Goal: Transaction & Acquisition: Purchase product/service

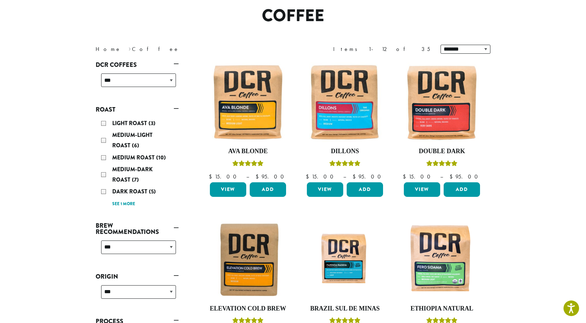
scroll to position [69, 0]
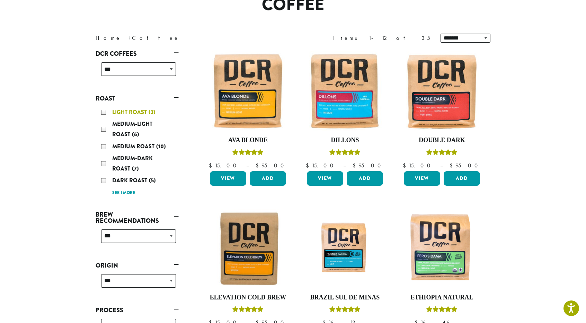
click at [105, 113] on div "Light Roast (3)" at bounding box center [138, 112] width 75 height 10
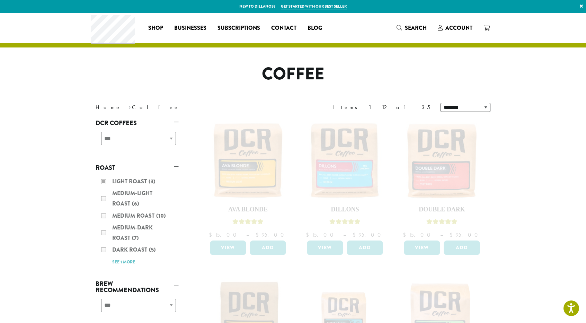
click at [168, 136] on div "**********" at bounding box center [137, 141] width 83 height 25
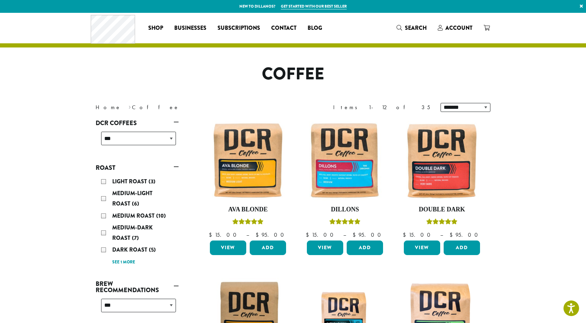
scroll to position [35, 0]
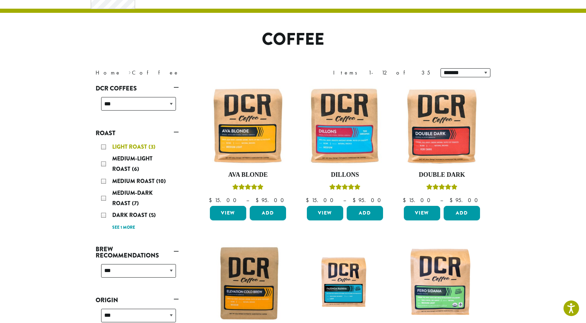
click at [103, 148] on div "Light Roast (3)" at bounding box center [138, 147] width 75 height 10
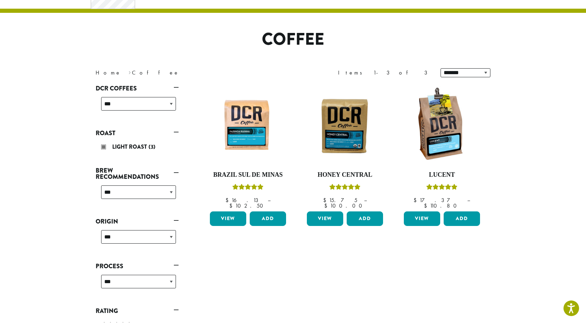
scroll to position [35, 0]
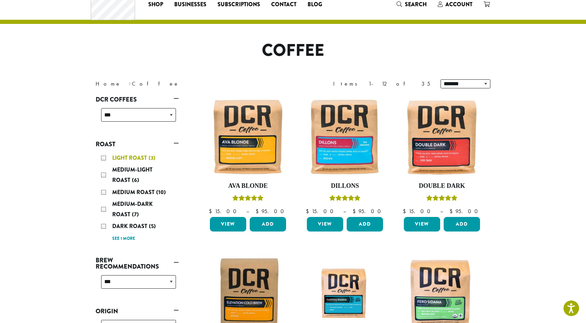
scroll to position [35, 0]
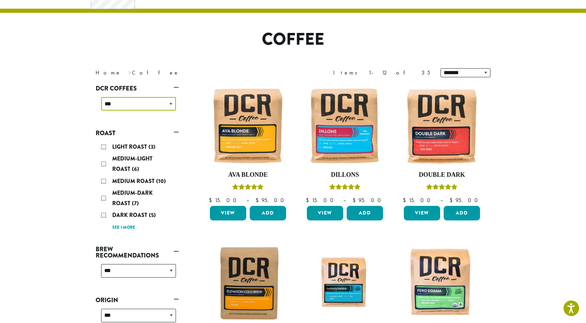
click at [171, 101] on select "**********" at bounding box center [138, 103] width 75 height 13
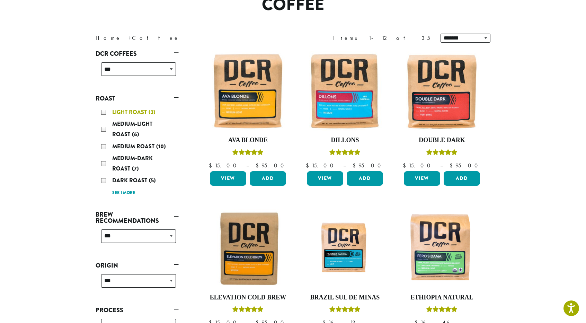
click at [103, 112] on div "Light Roast (3)" at bounding box center [138, 112] width 75 height 10
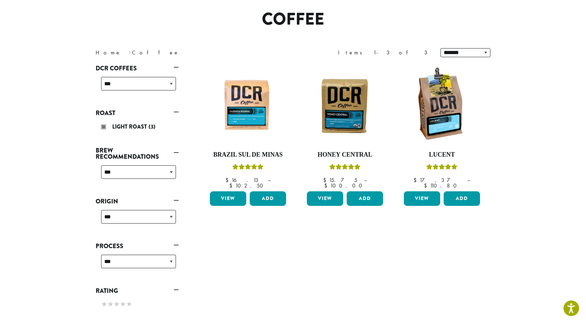
scroll to position [42, 0]
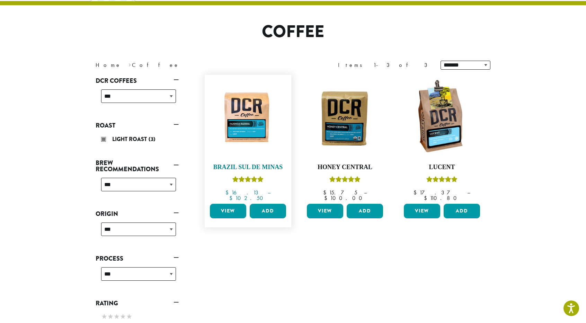
click at [245, 170] on h4 "Brazil Sul De Minas" at bounding box center [248, 167] width 80 height 8
click at [246, 166] on h4 "Brazil Sul De Minas" at bounding box center [248, 167] width 80 height 8
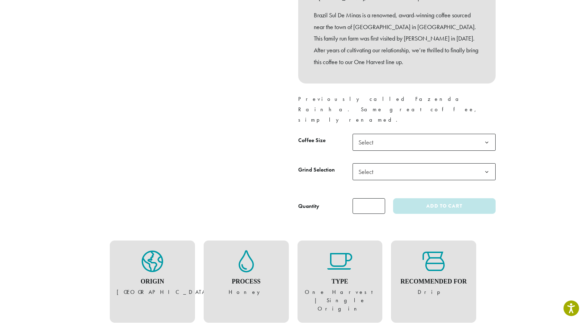
scroll to position [277, 0]
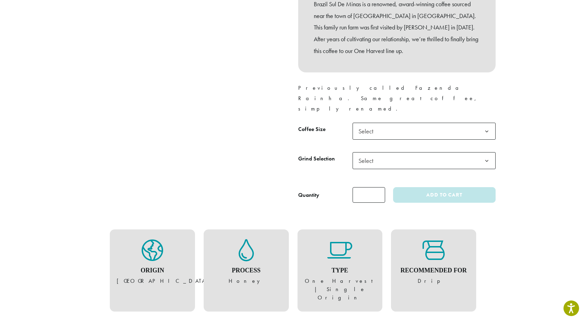
click at [487, 123] on b at bounding box center [486, 131] width 17 height 17
click at [487, 152] on b at bounding box center [486, 160] width 17 height 17
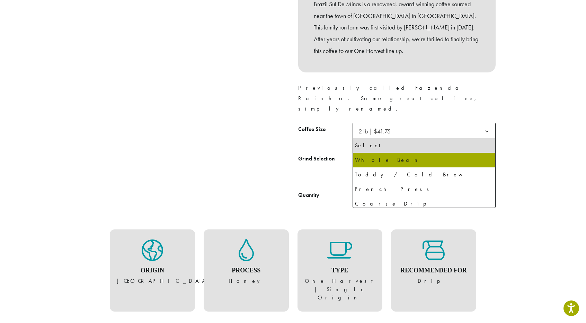
select select "**********"
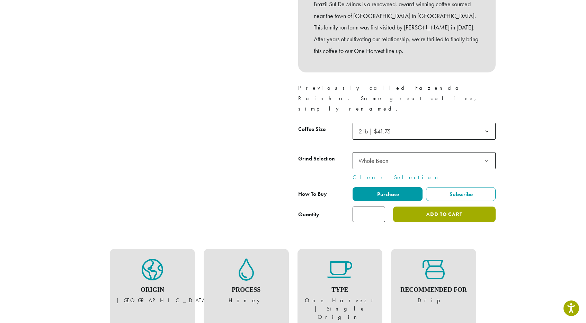
click at [447, 206] on button "Add to cart" at bounding box center [444, 214] width 102 height 16
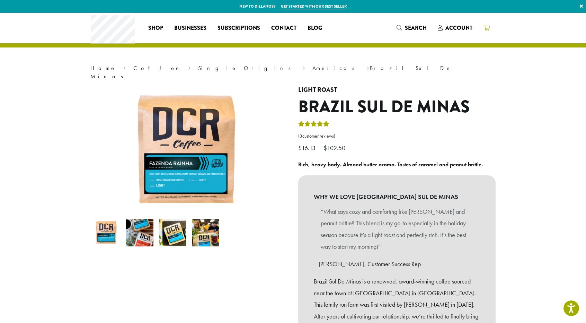
click at [485, 28] on icon at bounding box center [486, 28] width 6 height 6
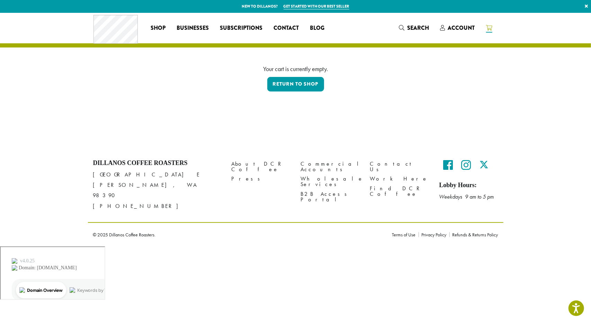
click at [490, 32] on span at bounding box center [489, 28] width 6 height 9
click at [288, 88] on link "Return to shop" at bounding box center [295, 84] width 57 height 15
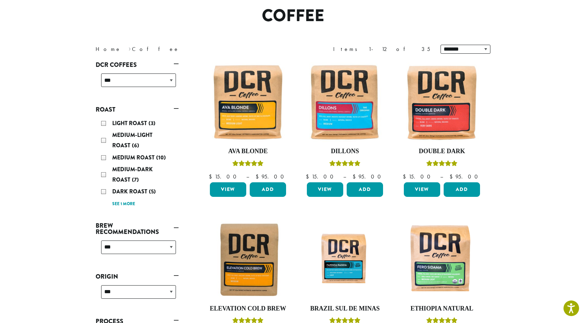
scroll to position [69, 0]
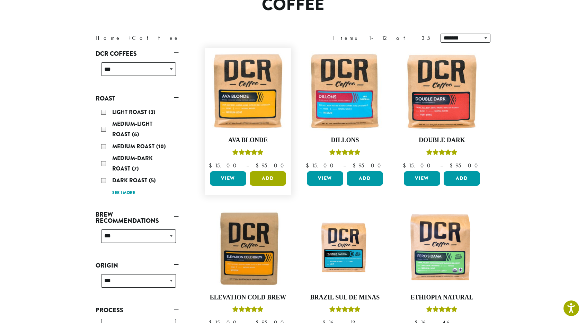
click at [264, 178] on button "Add" at bounding box center [268, 178] width 36 height 15
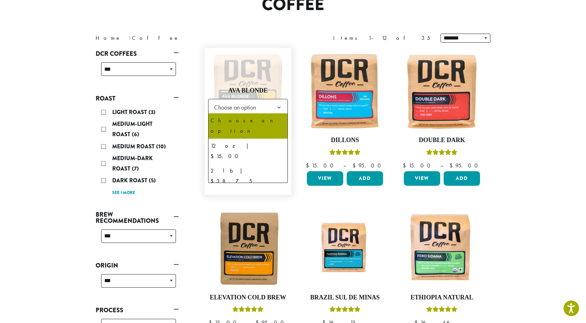
click at [277, 104] on b at bounding box center [278, 107] width 17 height 17
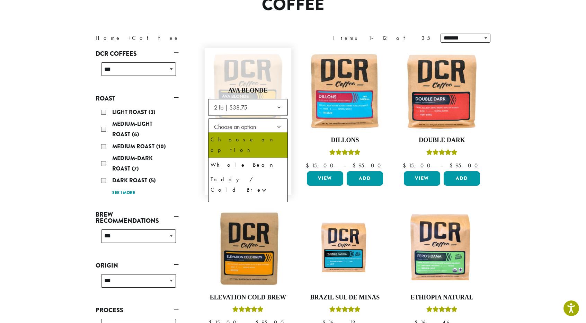
click at [279, 124] on b at bounding box center [278, 126] width 17 height 17
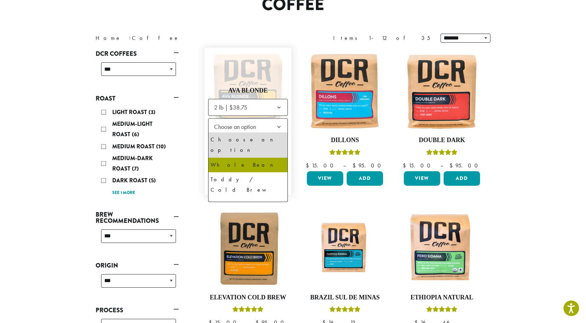
select select "**********"
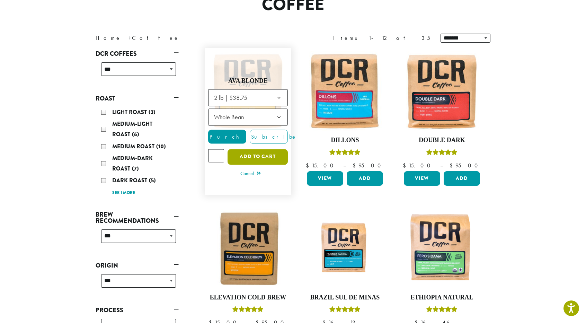
click at [257, 153] on button "Add to cart" at bounding box center [257, 157] width 60 height 16
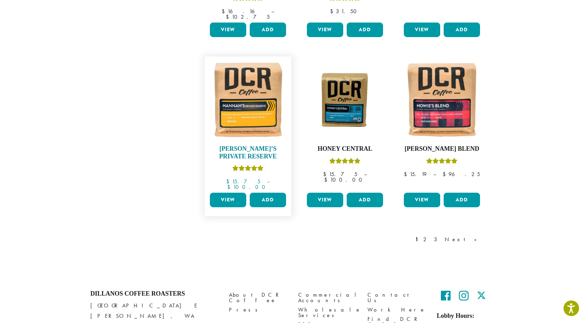
scroll to position [554, 0]
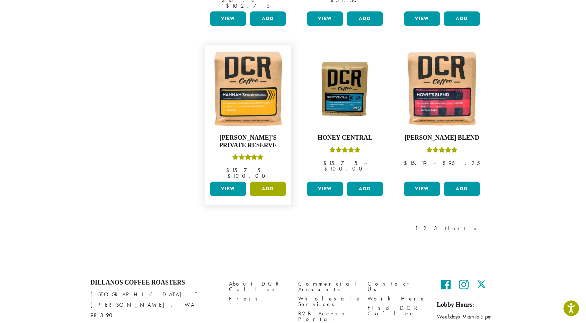
click at [263, 181] on button "Add" at bounding box center [268, 188] width 36 height 15
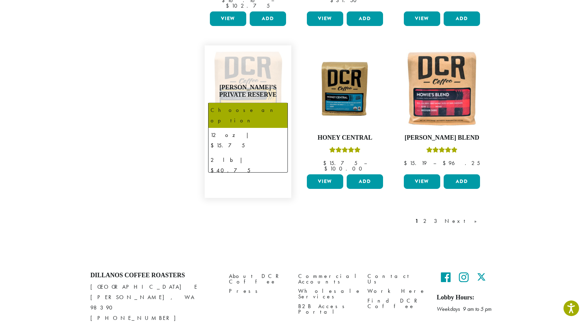
click at [277, 103] on b at bounding box center [278, 111] width 17 height 17
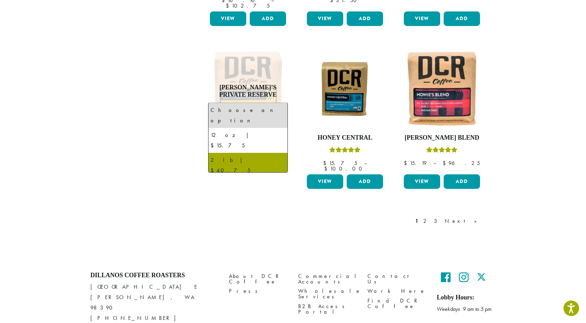
select select "**********"
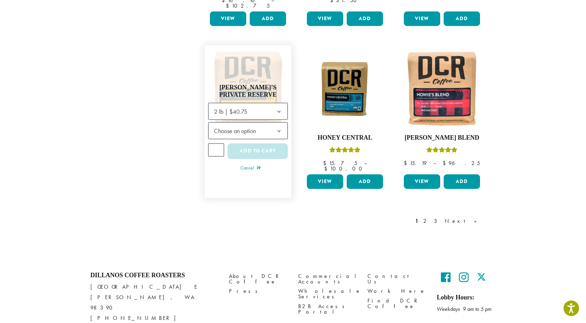
click at [277, 123] on b at bounding box center [278, 131] width 17 height 17
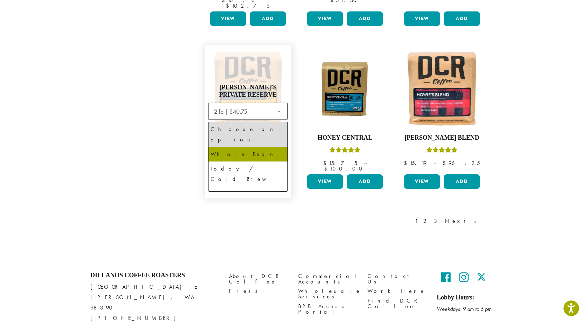
select select "**********"
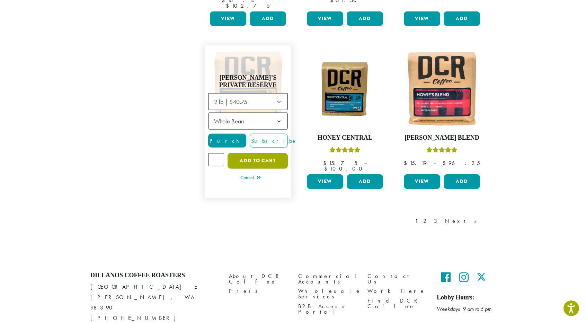
click at [269, 153] on button "Add to cart" at bounding box center [257, 161] width 60 height 16
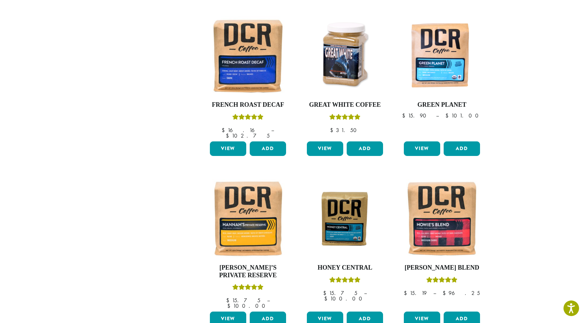
scroll to position [484, 0]
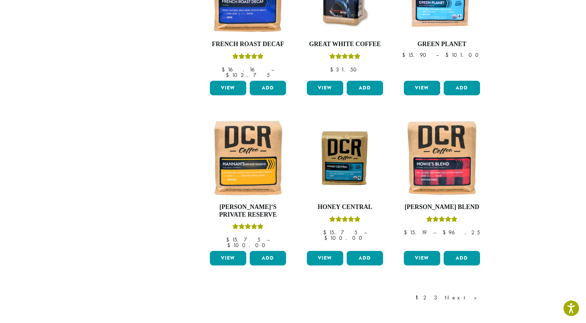
drag, startPoint x: 472, startPoint y: 281, endPoint x: 482, endPoint y: 265, distance: 18.8
click at [472, 293] on link "Next »" at bounding box center [463, 297] width 40 height 8
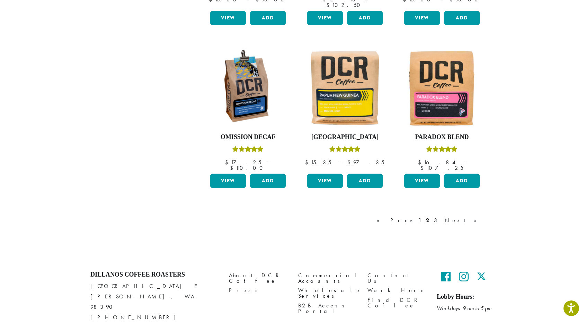
scroll to position [561, 0]
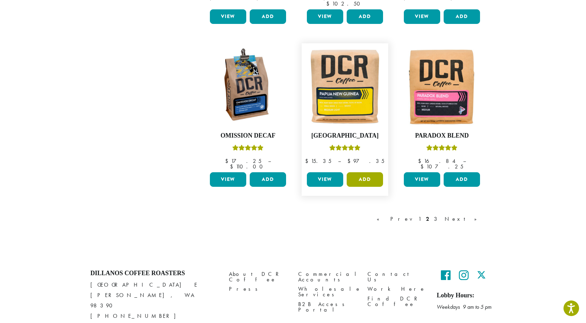
click at [368, 172] on button "Add" at bounding box center [364, 179] width 36 height 15
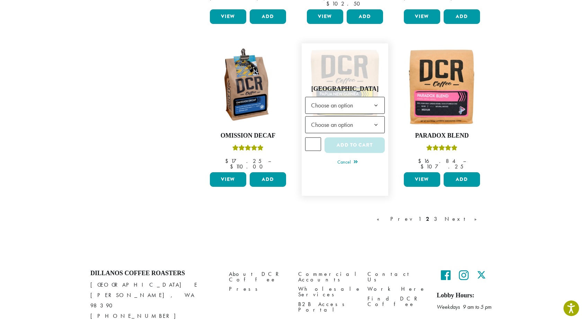
click at [375, 97] on b at bounding box center [375, 105] width 17 height 17
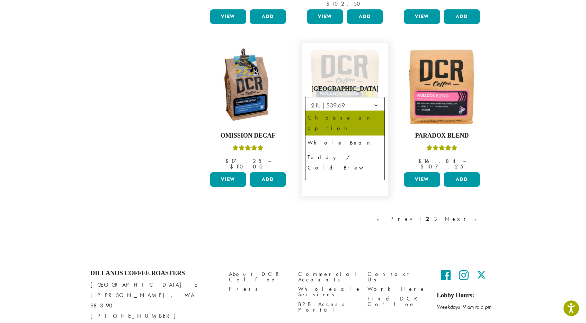
click at [375, 117] on b at bounding box center [375, 125] width 17 height 17
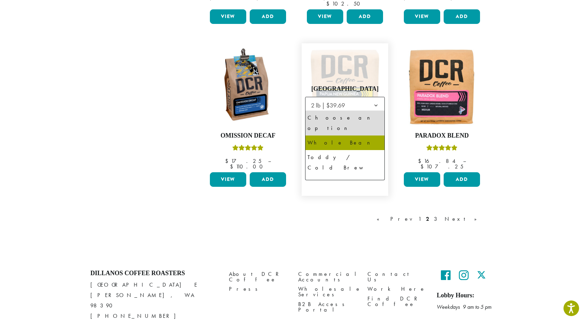
select select "**********"
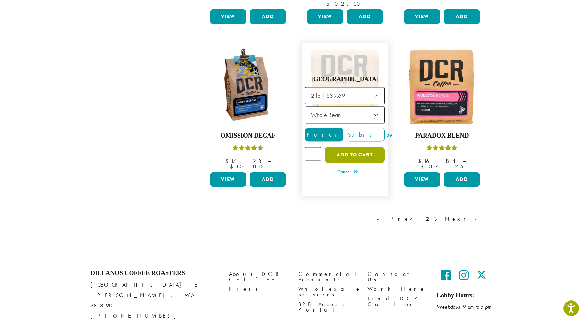
click at [358, 147] on button "Add to cart" at bounding box center [354, 155] width 60 height 16
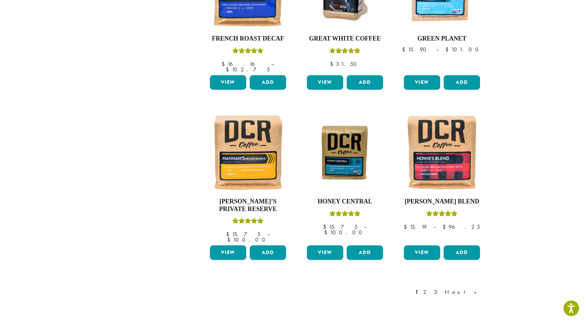
scroll to position [606, 0]
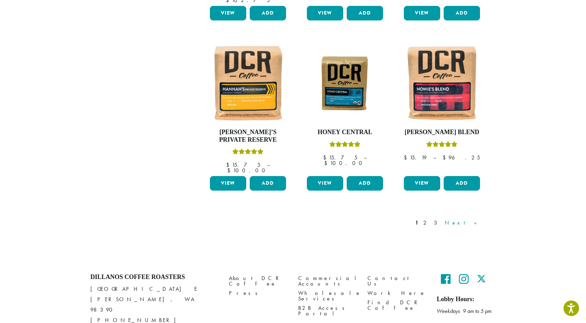
click at [474, 218] on link "Next »" at bounding box center [463, 222] width 40 height 8
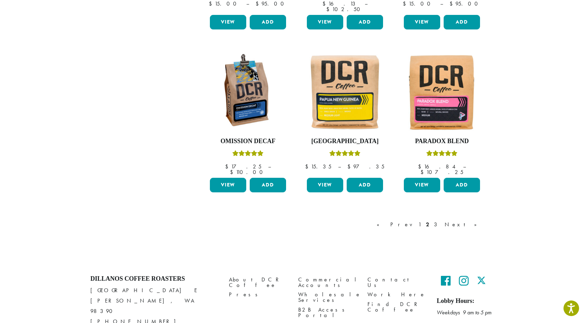
scroll to position [561, 0]
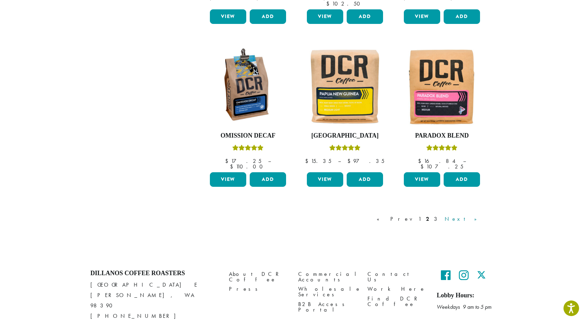
click at [475, 215] on link "Next »" at bounding box center [463, 219] width 40 height 8
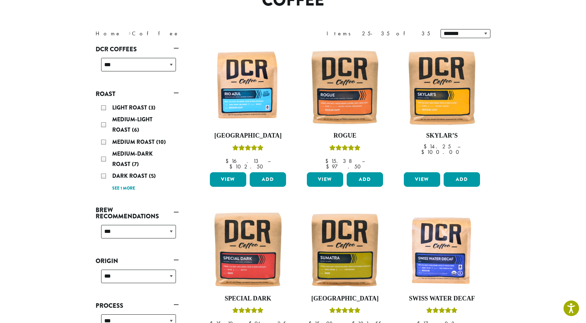
scroll to position [8, 0]
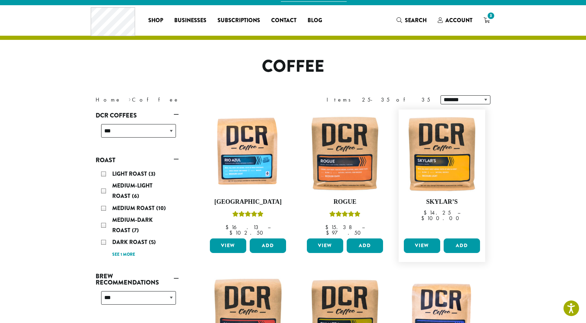
click at [419, 238] on link "View" at bounding box center [422, 245] width 36 height 15
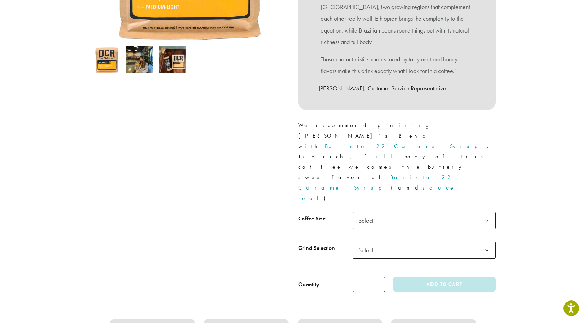
scroll to position [242, 0]
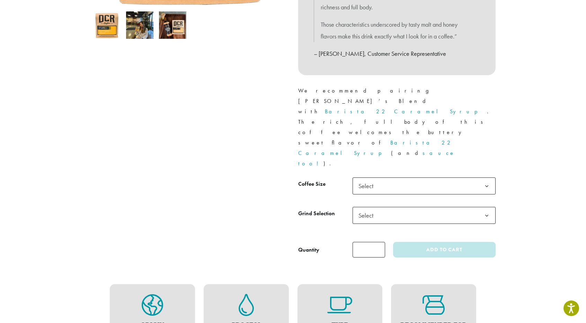
click at [488, 178] on b at bounding box center [486, 186] width 17 height 17
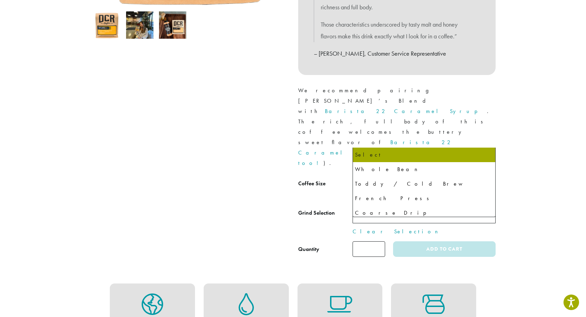
click at [488, 207] on b at bounding box center [486, 215] width 17 height 17
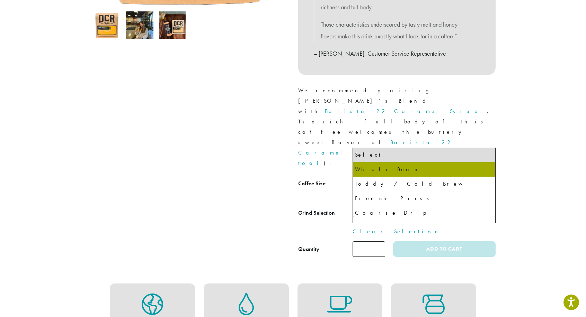
select select "**********"
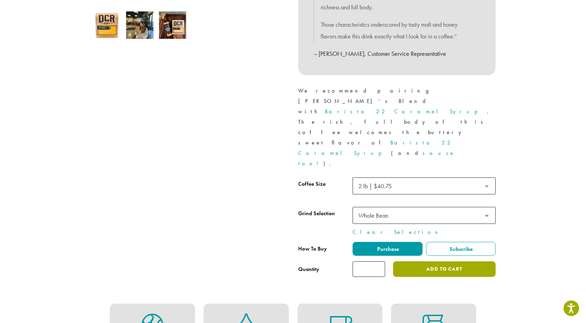
click at [443, 261] on button "Add to cart" at bounding box center [444, 269] width 102 height 16
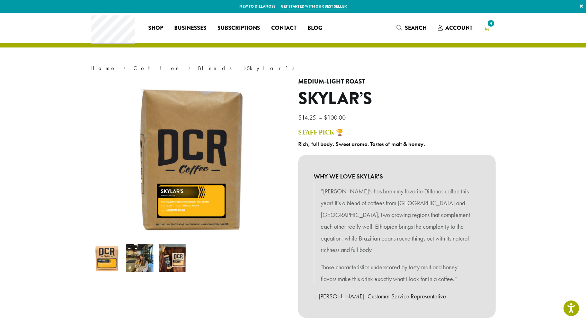
click at [488, 27] on span "4" at bounding box center [490, 23] width 9 height 9
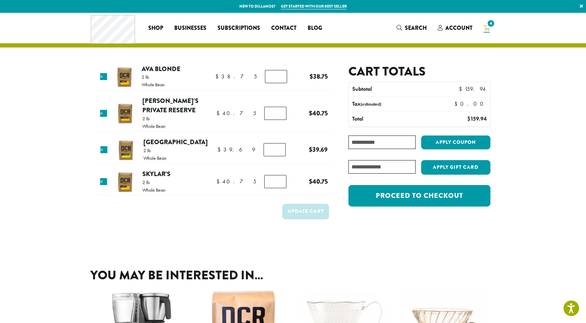
click at [372, 142] on input "Coupon:" at bounding box center [381, 141] width 67 height 13
type input "**********"
click at [444, 141] on button "Apply coupon" at bounding box center [455, 142] width 69 height 14
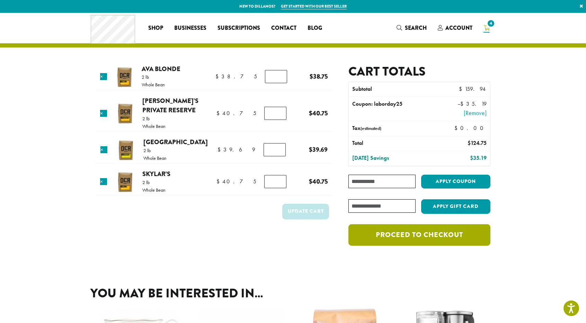
click at [422, 234] on link "Proceed to checkout" at bounding box center [419, 234] width 142 height 21
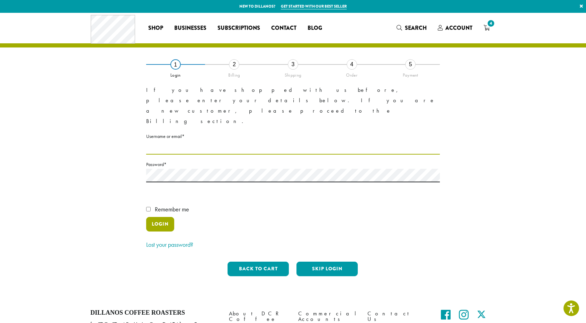
type input "**********"
click at [159, 217] on button "Login" at bounding box center [160, 224] width 28 height 15
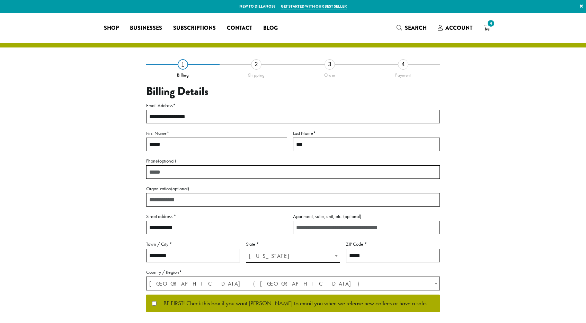
select select "**"
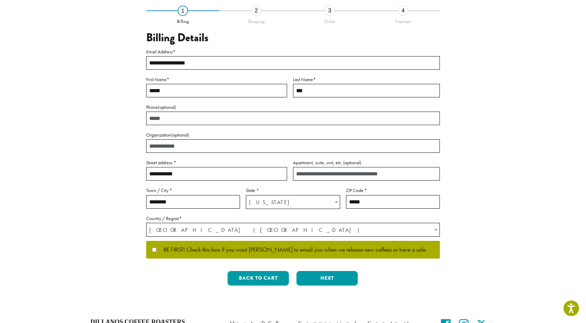
scroll to position [69, 0]
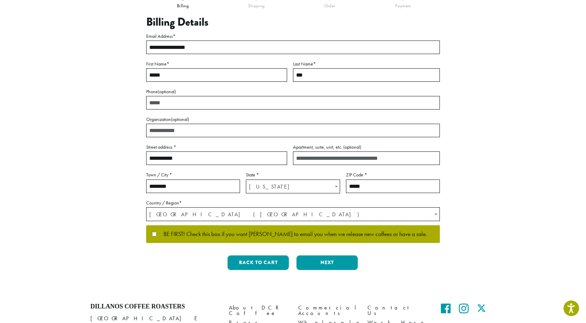
click at [161, 105] on input "Phone (optional)" at bounding box center [292, 102] width 293 height 13
type input "**********"
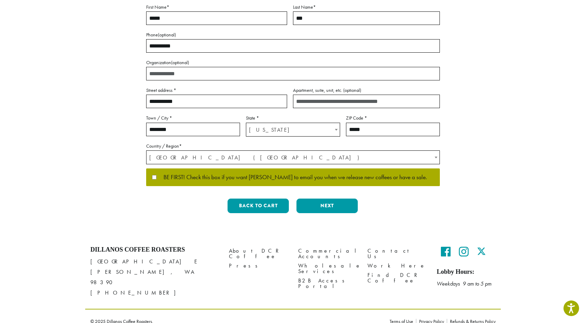
scroll to position [127, 0]
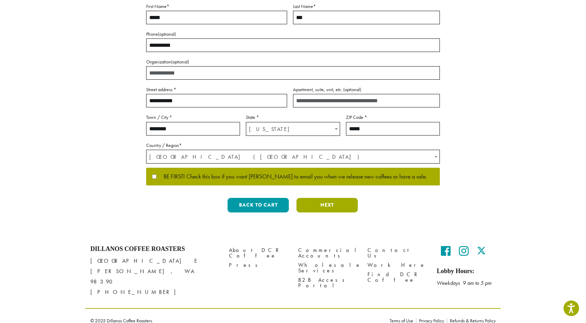
click at [326, 205] on button "Next" at bounding box center [326, 205] width 61 height 15
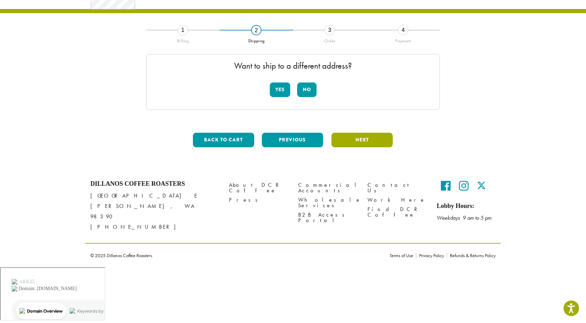
scroll to position [0, 0]
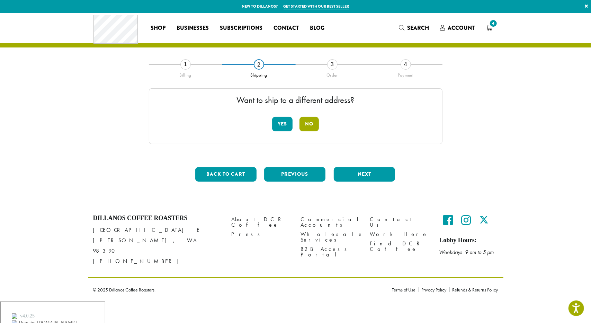
click at [311, 127] on button "No" at bounding box center [308, 124] width 19 height 15
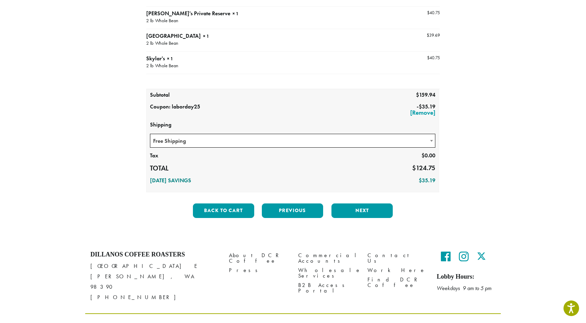
scroll to position [121, 0]
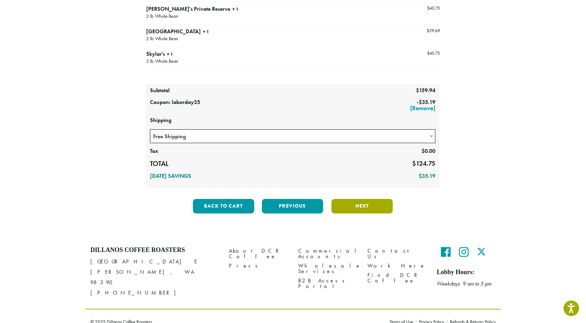
click at [356, 204] on button "Next" at bounding box center [361, 206] width 61 height 15
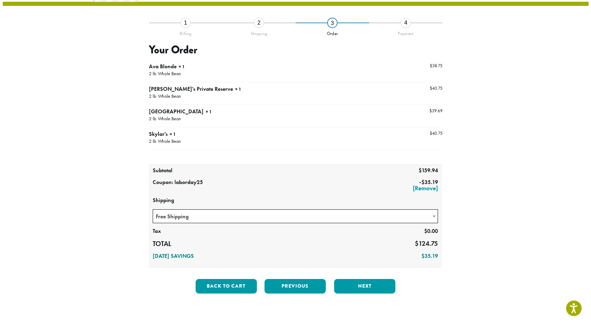
scroll to position [39, 0]
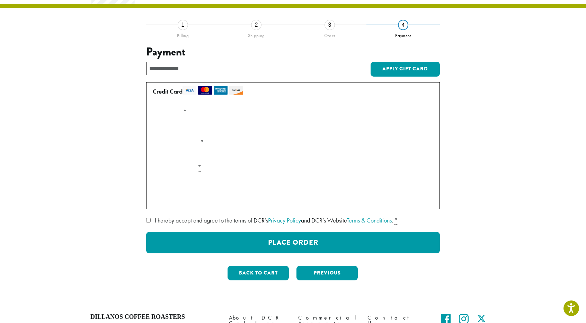
click at [148, 217] on label "I hereby accept and agree to the terms of DCR’s Privacy Policy and DCR’s Websit…" at bounding box center [292, 220] width 293 height 11
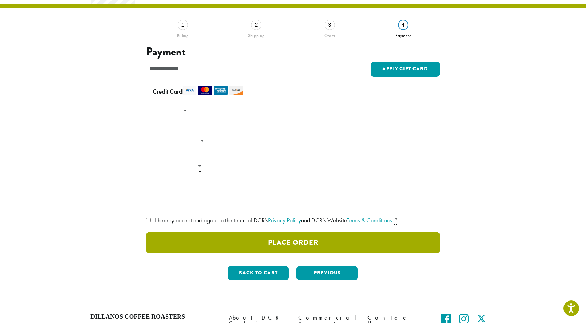
click at [307, 240] on button "Place Order" at bounding box center [292, 242] width 293 height 21
